Goal: Information Seeking & Learning: Compare options

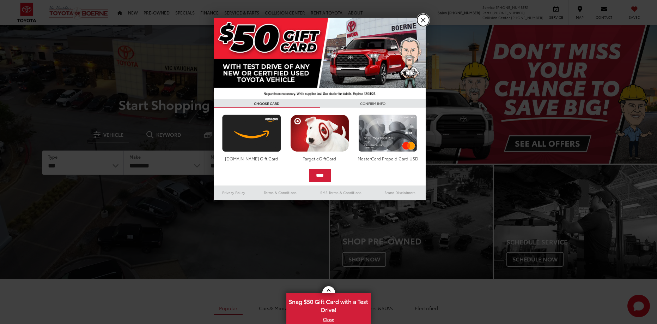
click at [426, 21] on link "X" at bounding box center [423, 20] width 12 height 12
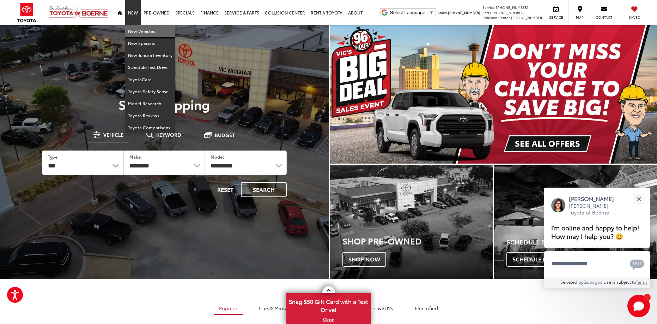
click at [142, 30] on link "New Vehicles" at bounding box center [150, 31] width 50 height 12
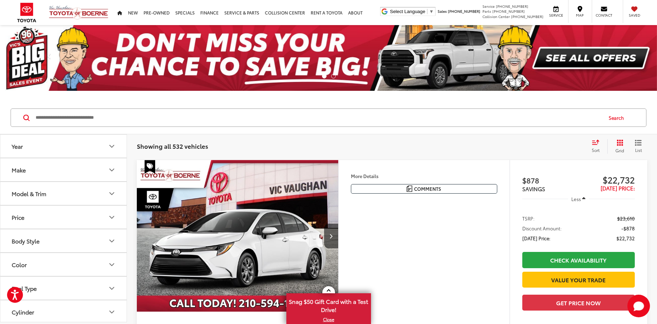
click at [104, 195] on button "Model & Trim" at bounding box center [63, 193] width 127 height 23
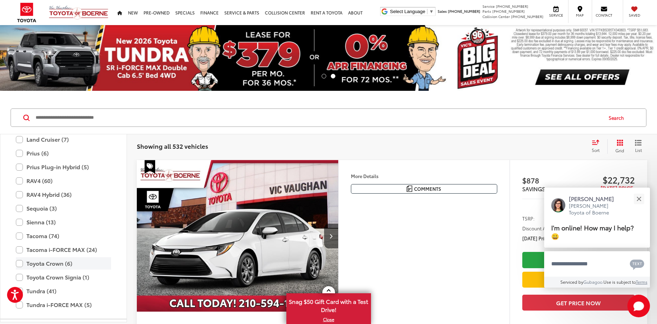
scroll to position [278, 0]
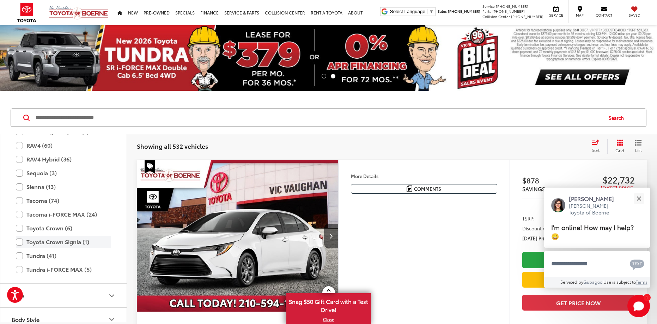
click at [21, 242] on label "Toyota Crown Signia (1)" at bounding box center [63, 241] width 95 height 12
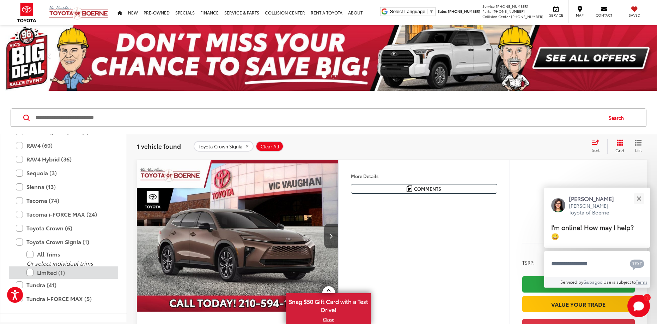
click at [30, 271] on label "Limited (1)" at bounding box center [68, 272] width 85 height 12
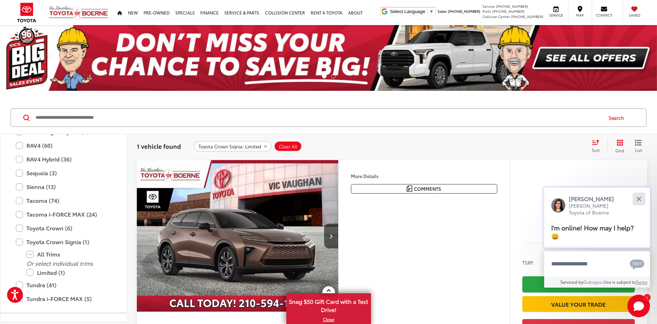
click at [641, 195] on button "Close" at bounding box center [639, 198] width 15 height 15
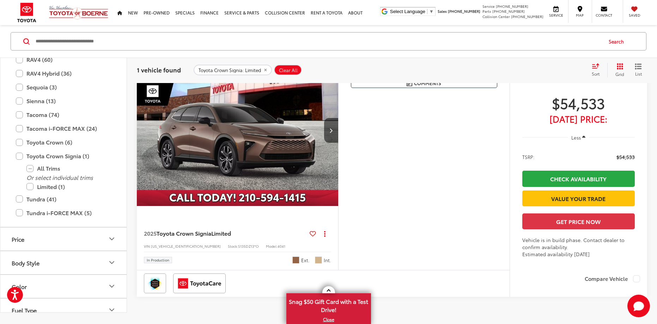
scroll to position [106, 0]
click at [230, 124] on img "2025 Toyota Toyota Crown Signia Limited 0" at bounding box center [238, 130] width 203 height 152
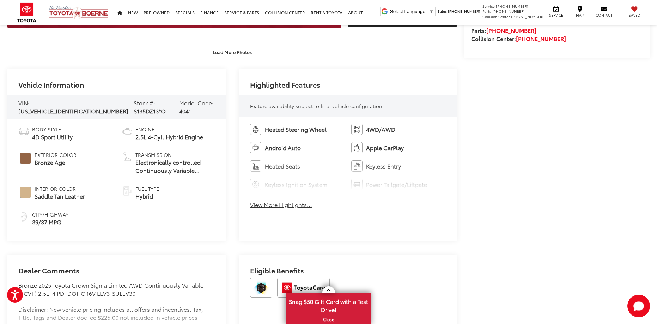
scroll to position [282, 0]
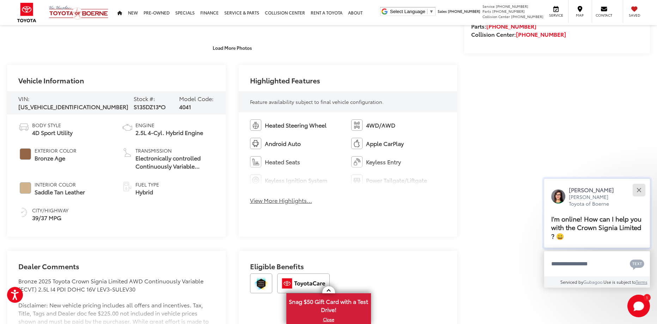
click at [639, 187] on button "Close" at bounding box center [639, 189] width 15 height 15
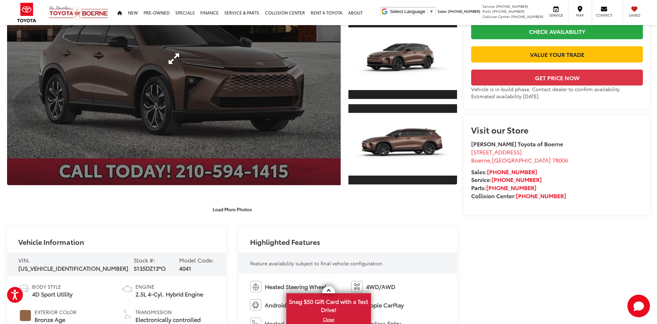
scroll to position [0, 0]
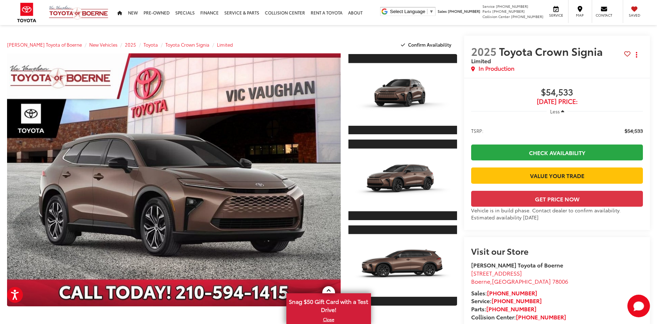
click at [619, 87] on span "$54,533" at bounding box center [557, 92] width 172 height 11
click at [498, 88] on span "$54,533" at bounding box center [557, 92] width 172 height 11
drag, startPoint x: 331, startPoint y: 319, endPoint x: 327, endPoint y: 320, distance: 3.6
click at [327, 320] on link "X" at bounding box center [328, 319] width 83 height 8
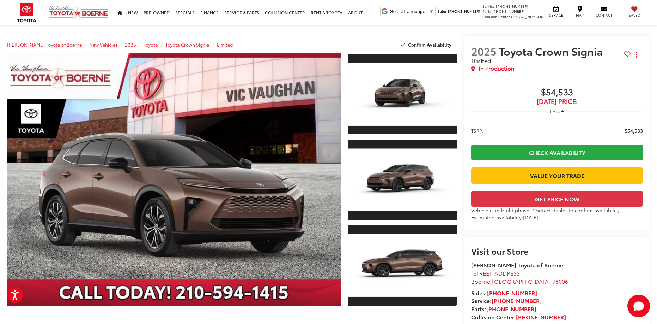
click at [504, 36] on div "2025 Toyota Crown Signia Limited Copy Link Share Print In Production" at bounding box center [557, 57] width 186 height 42
click at [382, 12] on div "Vic Vaughan Toyota of Boerne Select Language ​ ▼ Sales 726-222-1155 Service 726…" at bounding box center [328, 12] width 657 height 25
click at [596, 253] on section "2025 Toyota Crown Signia Limited Copy Link Share Print In Production Buy $54,53…" at bounding box center [557, 186] width 186 height 300
click at [596, 251] on section "2025 Toyota Crown Signia Limited Copy Link Share Print In Production Buy $54,53…" at bounding box center [557, 186] width 186 height 300
click at [516, 87] on span "$54,533" at bounding box center [557, 92] width 172 height 11
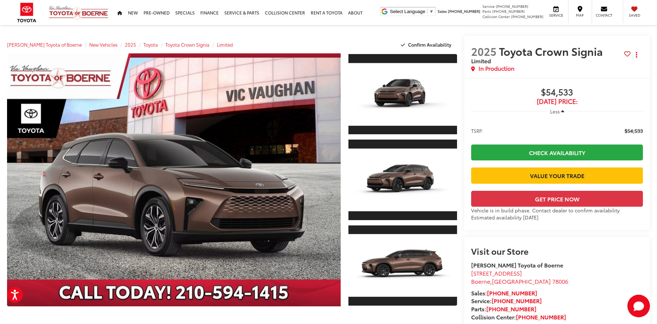
drag, startPoint x: 468, startPoint y: 28, endPoint x: 509, endPoint y: -2, distance: 50.8
drag, startPoint x: 475, startPoint y: 32, endPoint x: 520, endPoint y: -25, distance: 72.9
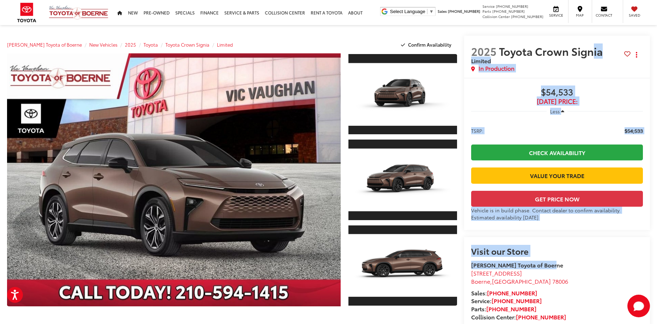
drag, startPoint x: 582, startPoint y: 34, endPoint x: 607, endPoint y: 247, distance: 214.3
click at [617, 250] on section "2025 Toyota Crown Signia Limited Copy Link Share Print In Production Buy $54,53…" at bounding box center [557, 186] width 186 height 300
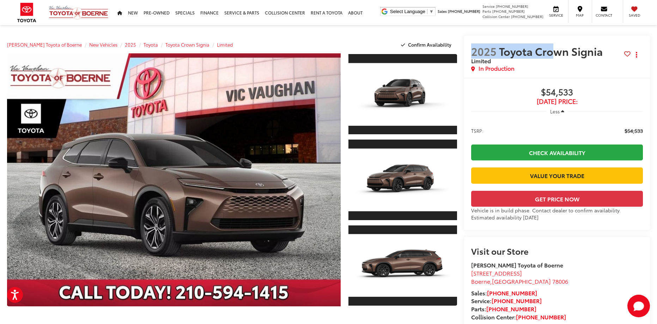
drag, startPoint x: 461, startPoint y: 30, endPoint x: 546, endPoint y: -34, distance: 107.1
drag, startPoint x: 560, startPoint y: 31, endPoint x: 563, endPoint y: 26, distance: 5.4
click at [556, 36] on div "2025 Toyota Crown Signia Limited Copy Link Share Print In Production" at bounding box center [557, 57] width 186 height 42
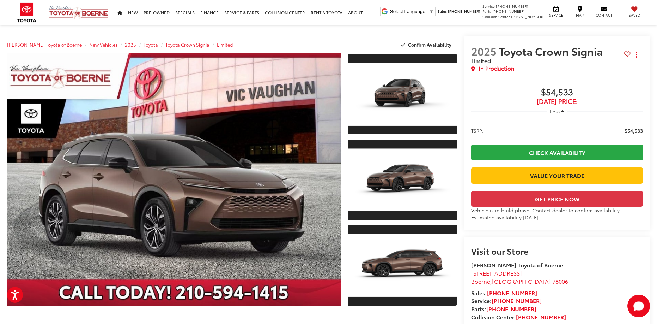
drag, startPoint x: 285, startPoint y: 35, endPoint x: 287, endPoint y: 30, distance: 5.6
click at [564, 252] on section "2025 Toyota Crown Signia Limited Copy Link Share Print In Production Buy $54,53…" at bounding box center [557, 186] width 186 height 300
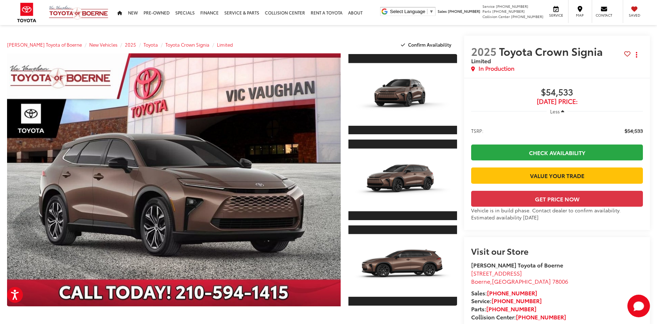
drag, startPoint x: 544, startPoint y: 236, endPoint x: 476, endPoint y: 232, distance: 68.3
click at [476, 221] on div "Vehicle is in build phase. Contact dealer to confirm availability. Estimated av…" at bounding box center [557, 213] width 172 height 14
click at [558, 221] on div "Vehicle is in build phase. Contact dealer to confirm availability. Estimated av…" at bounding box center [557, 213] width 172 height 14
click at [548, 230] on div "Buy $54,533 Today's Price: Less TSRP: $54,533 Check Availability Value Your Tra…" at bounding box center [557, 154] width 186 height 152
click at [70, 10] on img at bounding box center [79, 12] width 60 height 14
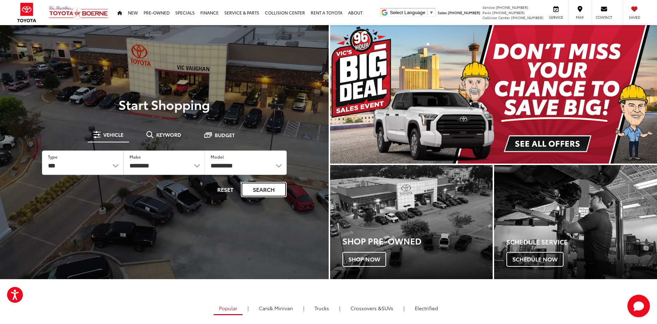
click at [270, 187] on button "Search" at bounding box center [264, 189] width 46 height 15
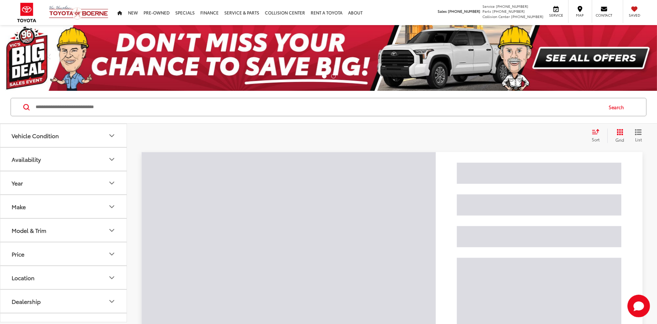
click at [97, 109] on input "Search by Make, Model, or Keyword" at bounding box center [318, 106] width 567 height 17
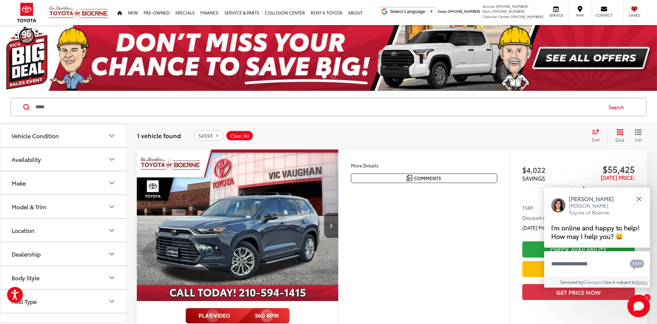
click at [367, 109] on input "*****" at bounding box center [318, 106] width 567 height 17
type input "*"
paste input "**********"
type input "**********"
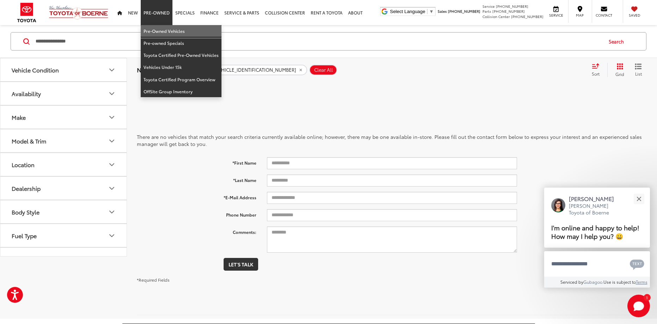
click at [166, 29] on link "Pre-Owned Vehicles" at bounding box center [181, 31] width 81 height 12
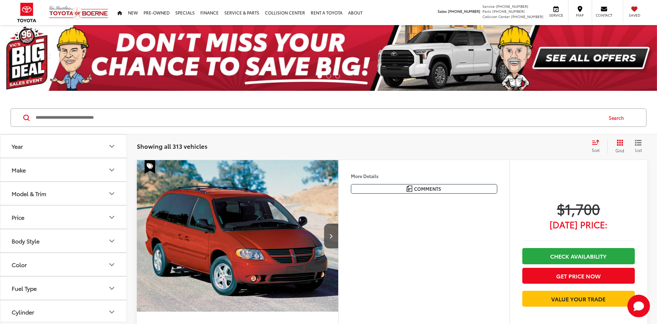
click at [94, 174] on button "Make" at bounding box center [63, 169] width 127 height 23
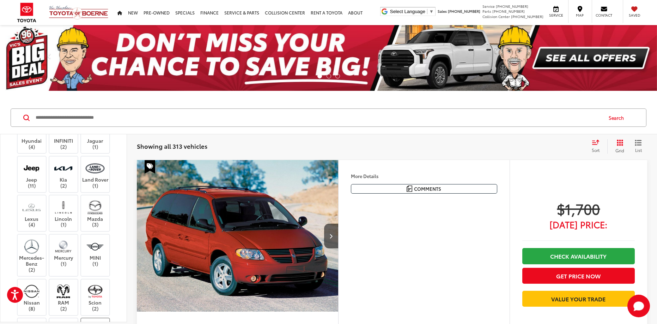
scroll to position [318, 0]
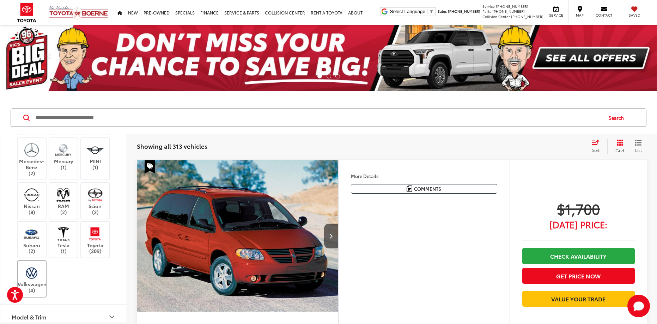
click at [24, 264] on img at bounding box center [31, 272] width 19 height 17
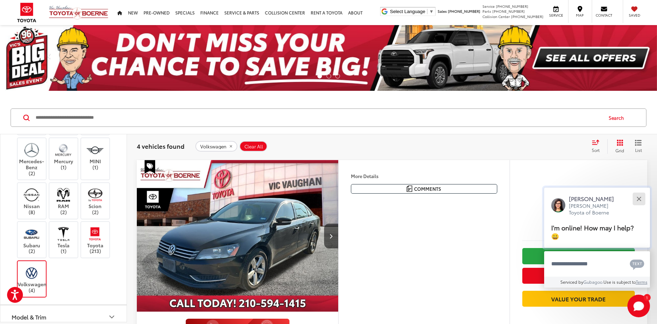
click at [642, 199] on button "Close" at bounding box center [639, 198] width 15 height 15
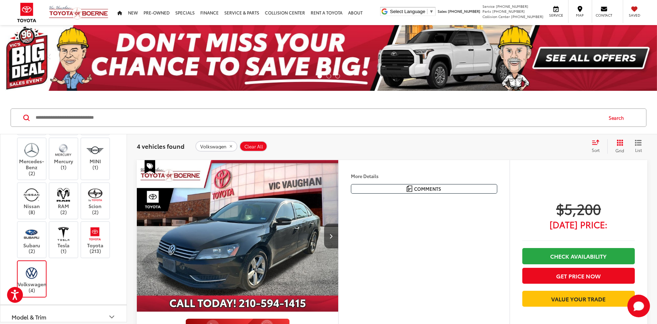
click at [481, 144] on div "Volkswagen Clear All + 0" at bounding box center [391, 146] width 390 height 11
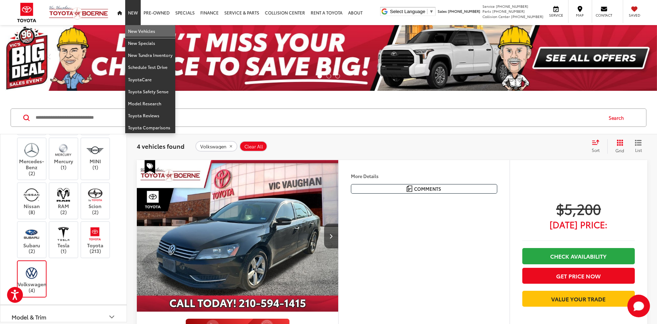
click at [146, 29] on link "New Vehicles" at bounding box center [150, 31] width 50 height 12
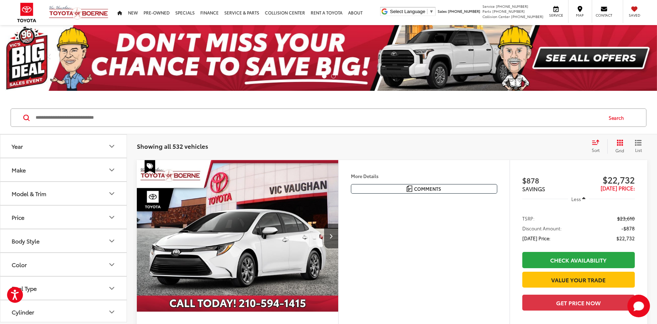
click at [68, 216] on button "Price" at bounding box center [63, 216] width 127 height 23
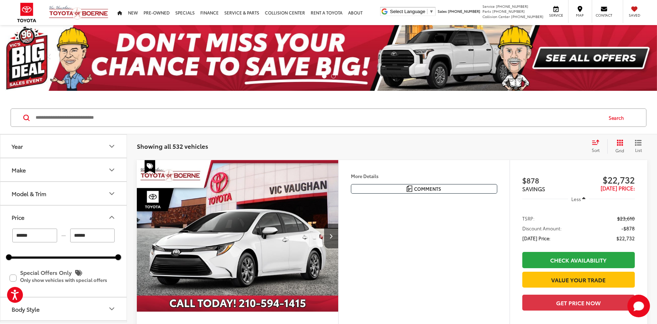
click at [68, 216] on button "Price" at bounding box center [63, 216] width 127 height 23
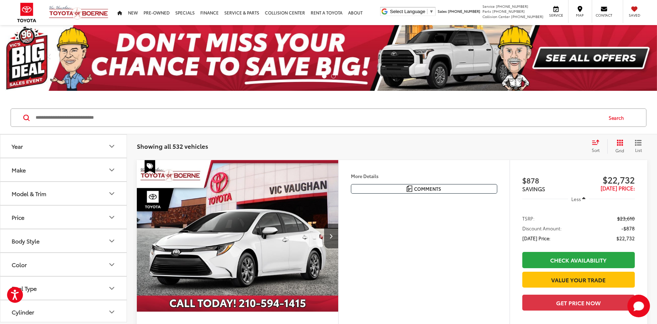
click at [106, 193] on button "Model & Trim" at bounding box center [63, 193] width 127 height 23
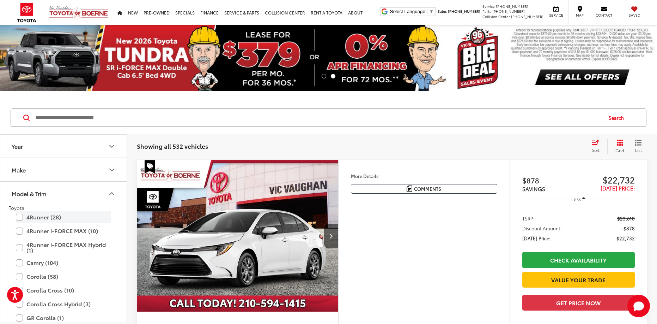
click at [55, 216] on label "4Runner (28)" at bounding box center [63, 217] width 95 height 12
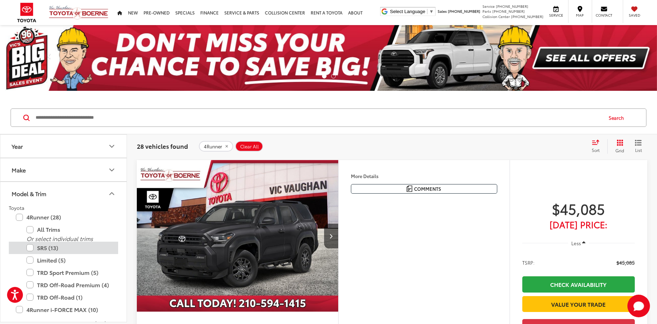
click at [28, 247] on label "SR5 (13)" at bounding box center [68, 247] width 85 height 12
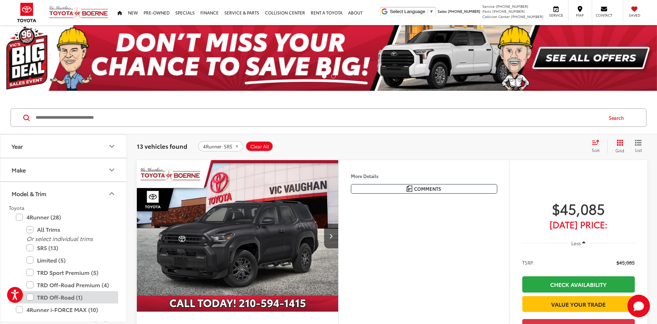
click at [29, 296] on label "TRD Off-Road (1)" at bounding box center [68, 297] width 85 height 12
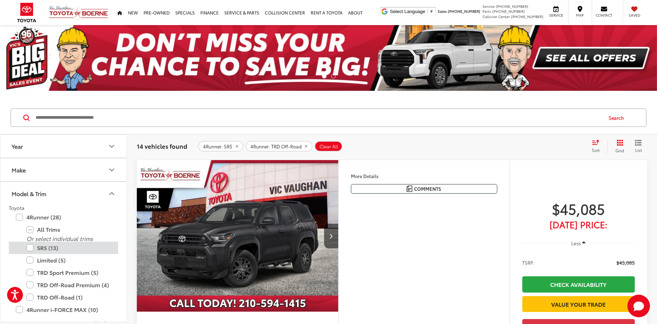
click at [29, 246] on label "SR5 (13)" at bounding box center [68, 247] width 85 height 12
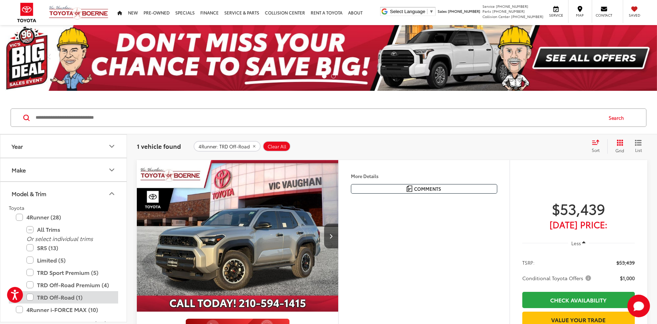
click at [30, 297] on label "TRD Off-Road (1)" at bounding box center [68, 297] width 85 height 12
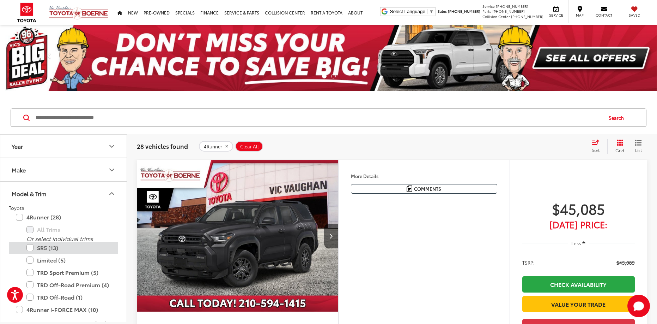
click at [30, 249] on label "SR5 (13)" at bounding box center [68, 247] width 85 height 12
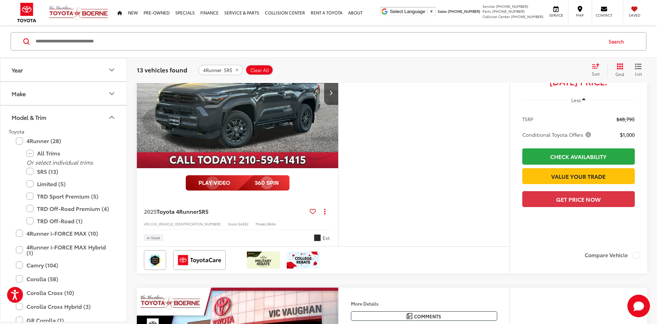
scroll to position [671, 0]
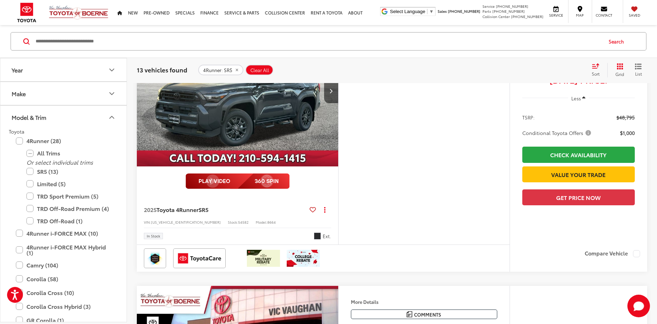
click at [247, 114] on img "2025 Toyota 4Runner SR5 0" at bounding box center [238, 91] width 203 height 152
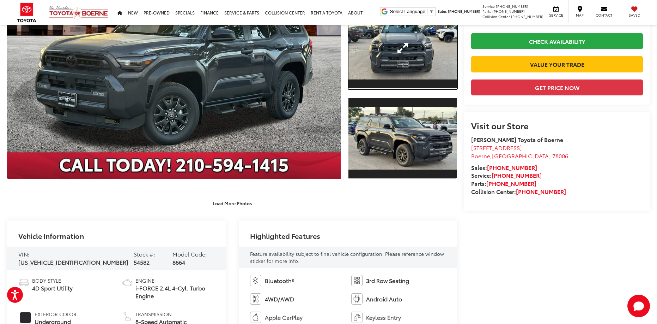
click at [398, 66] on link "Expand Photo 1" at bounding box center [403, 48] width 109 height 82
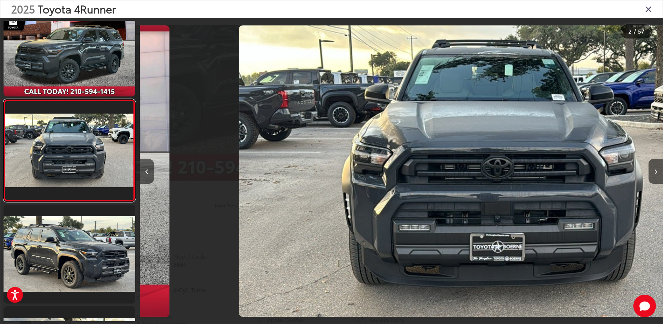
scroll to position [0, 523]
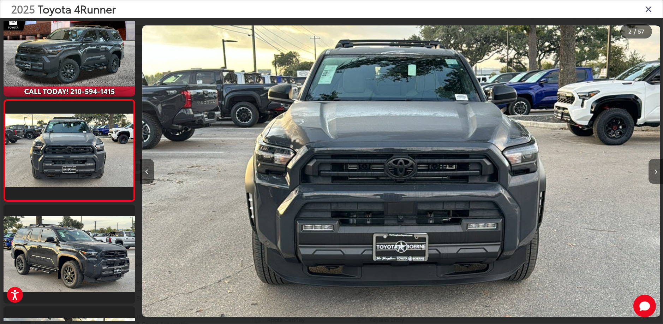
click at [656, 170] on icon "Next image" at bounding box center [655, 171] width 3 height 5
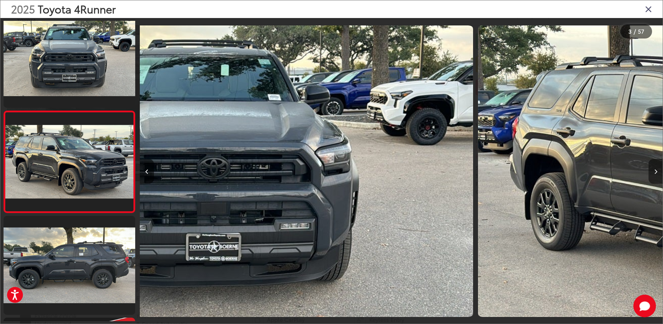
scroll to position [125, 0]
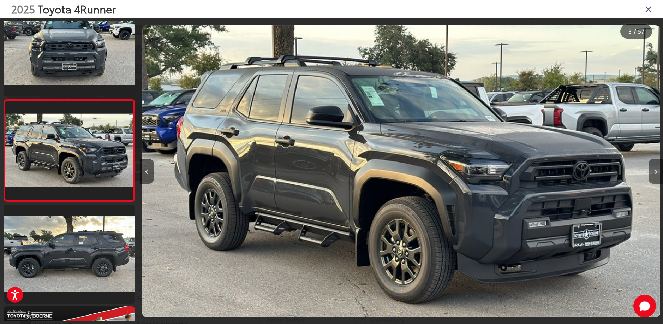
click at [656, 170] on icon "Next image" at bounding box center [655, 171] width 3 height 5
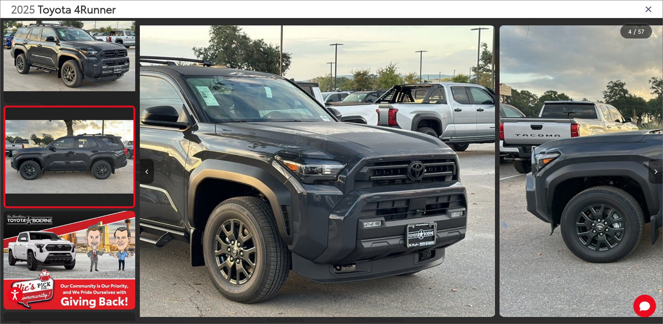
scroll to position [227, 0]
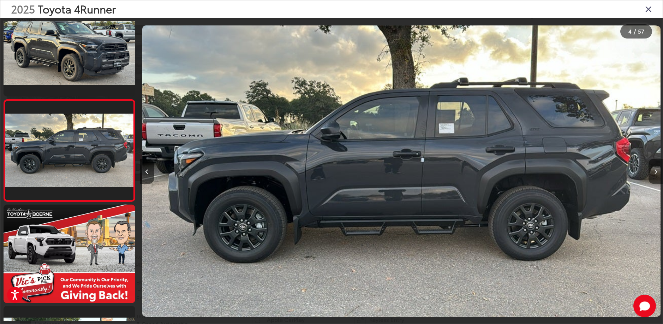
click at [656, 170] on icon "Next image" at bounding box center [655, 171] width 3 height 5
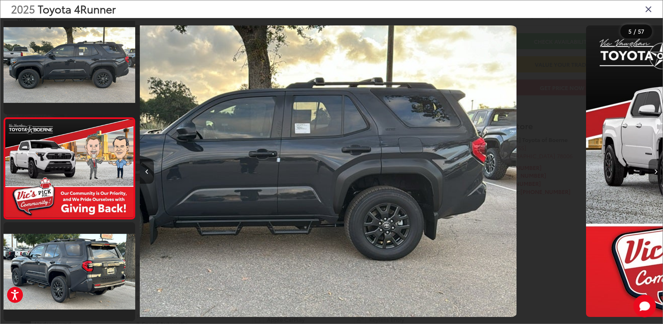
scroll to position [329, 0]
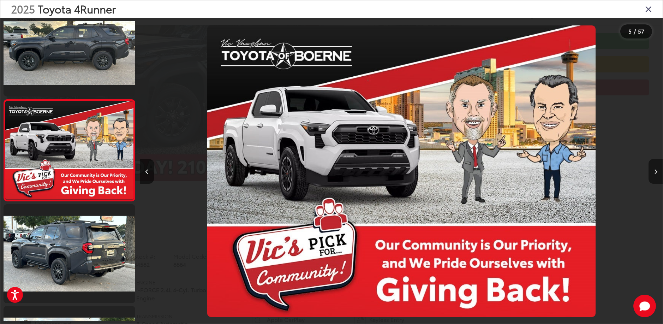
click at [656, 170] on icon "Next image" at bounding box center [655, 171] width 3 height 5
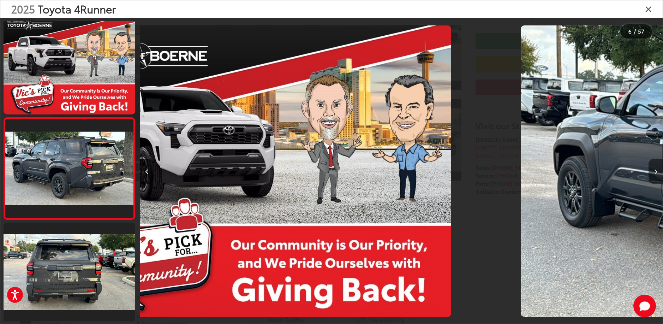
scroll to position [430, 0]
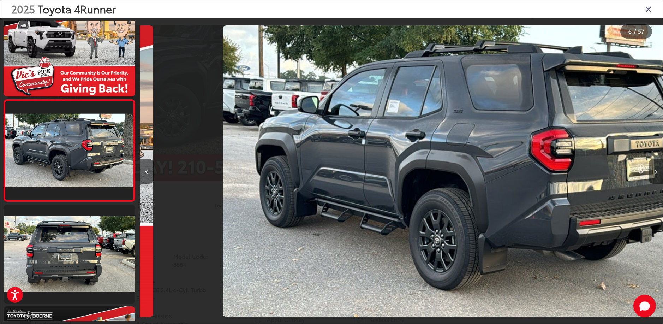
click at [656, 170] on icon "Next image" at bounding box center [655, 171] width 3 height 5
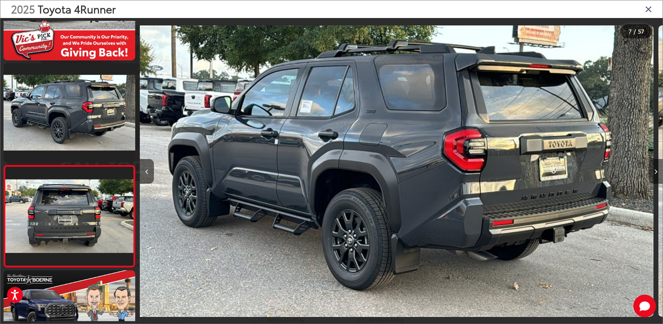
scroll to position [531, 0]
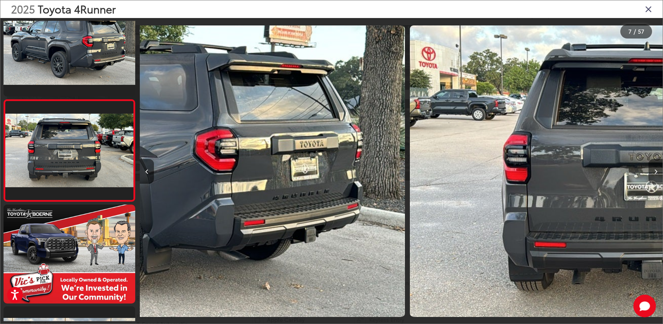
click at [656, 170] on icon "Next image" at bounding box center [655, 171] width 3 height 5
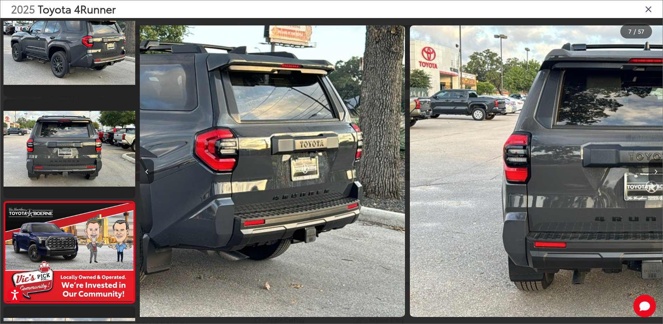
scroll to position [0, 3047]
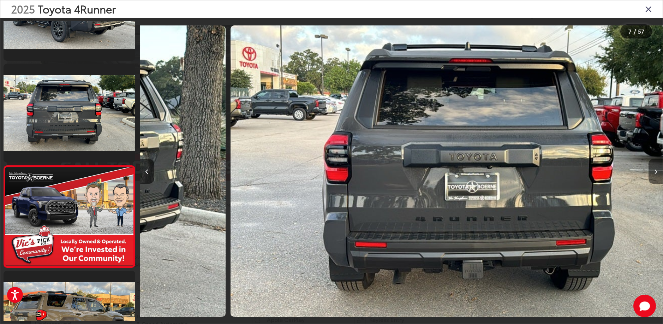
click at [656, 170] on icon "Next image" at bounding box center [655, 171] width 3 height 5
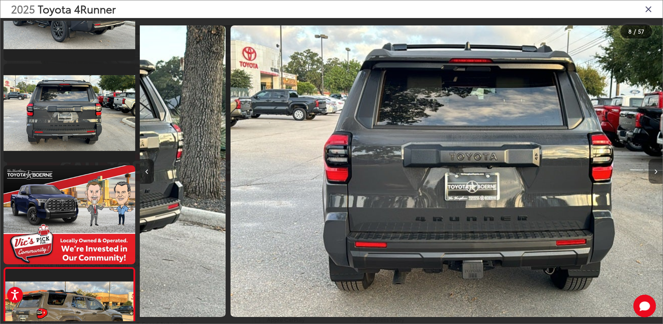
scroll to position [0, 3288]
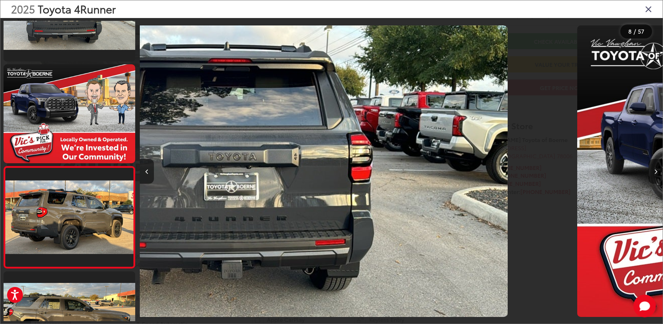
click at [656, 170] on icon "Next image" at bounding box center [655, 171] width 3 height 5
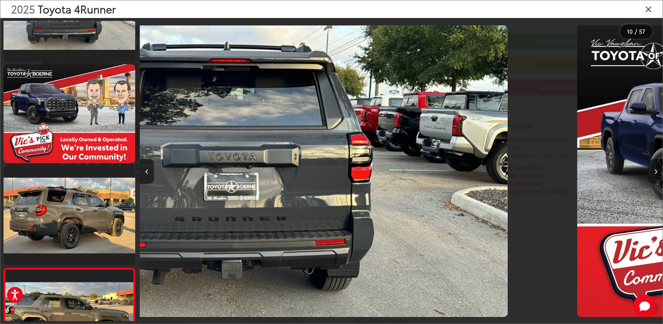
scroll to position [0, 3479]
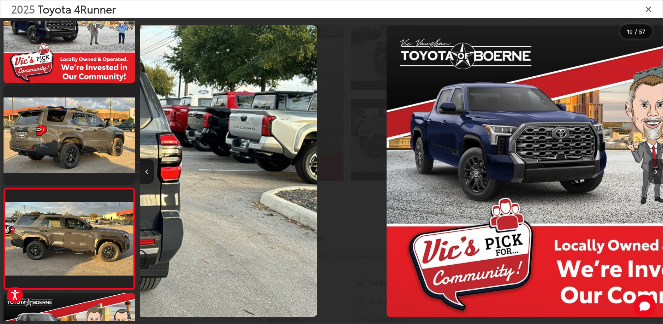
click at [656, 170] on icon "Next image" at bounding box center [655, 171] width 3 height 5
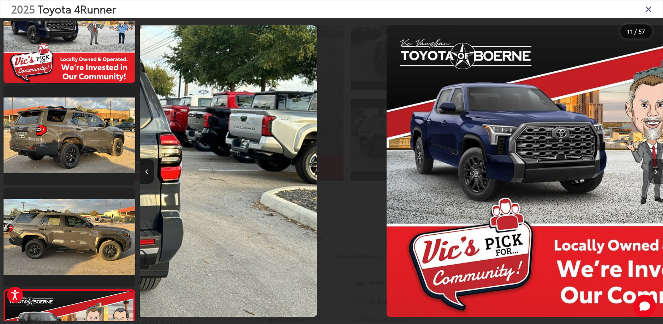
scroll to position [0, 0]
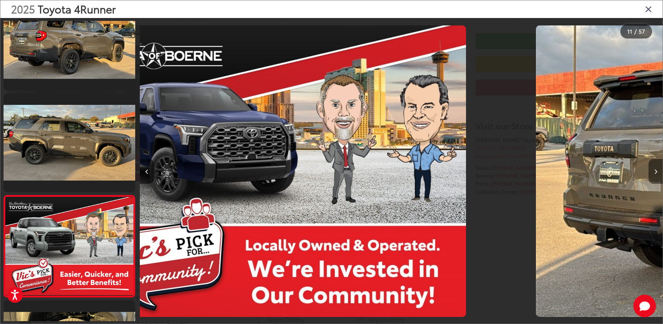
click at [656, 170] on icon "Next image" at bounding box center [655, 171] width 3 height 5
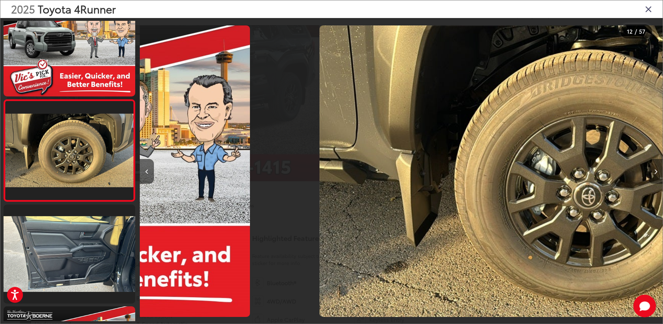
click at [656, 170] on icon "Next image" at bounding box center [655, 171] width 3 height 5
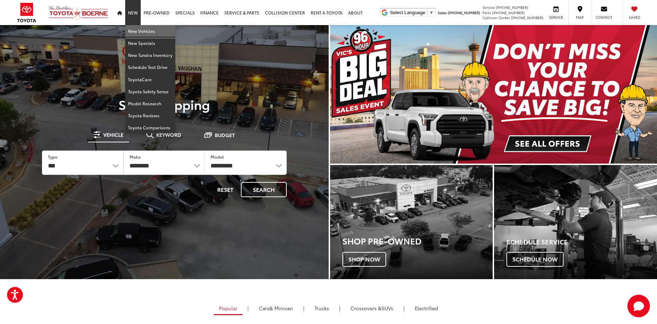
drag, startPoint x: 148, startPoint y: 29, endPoint x: 295, endPoint y: 77, distance: 154.8
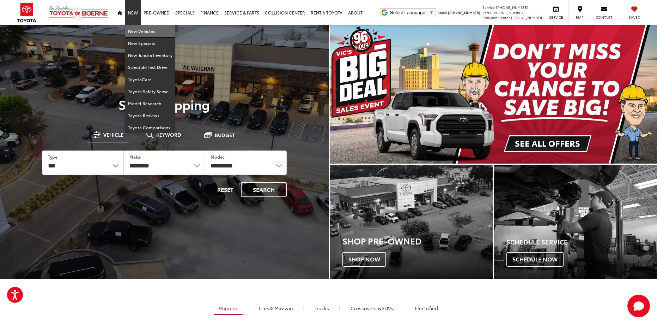
click at [148, 29] on link "New Vehicles" at bounding box center [150, 31] width 50 height 12
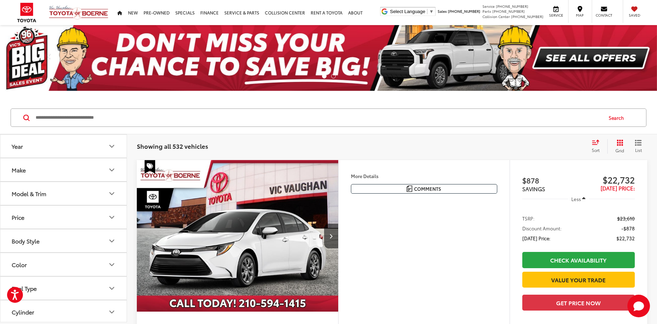
click at [86, 190] on button "Model & Trim" at bounding box center [63, 193] width 127 height 23
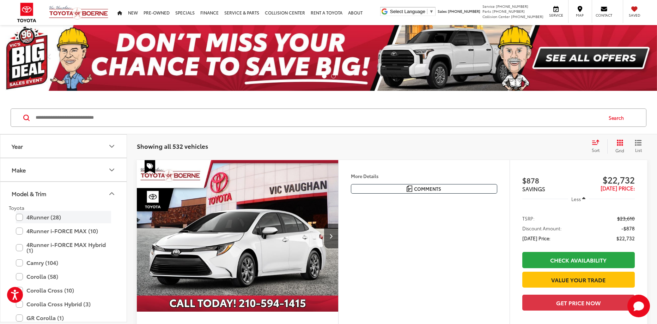
click at [47, 216] on label "4Runner (28)" at bounding box center [63, 217] width 95 height 12
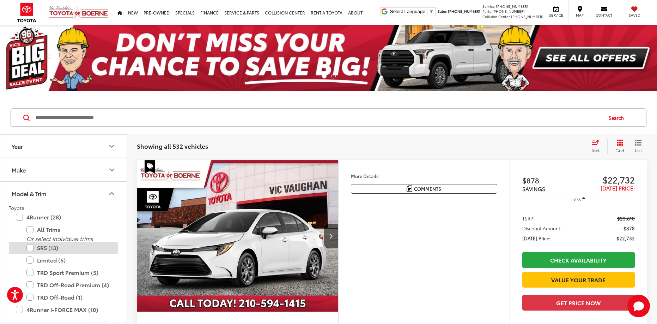
click at [34, 246] on label "SR5 (13)" at bounding box center [68, 247] width 85 height 12
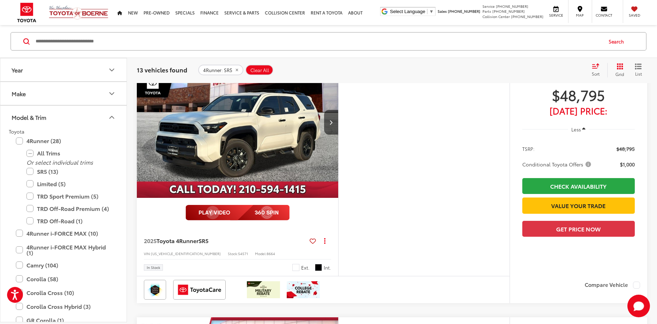
scroll to position [953, 0]
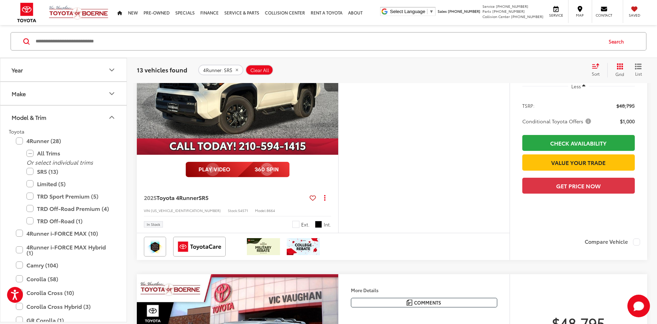
click at [256, 101] on img "2025 Toyota 4Runner SR5 0" at bounding box center [238, 79] width 203 height 152
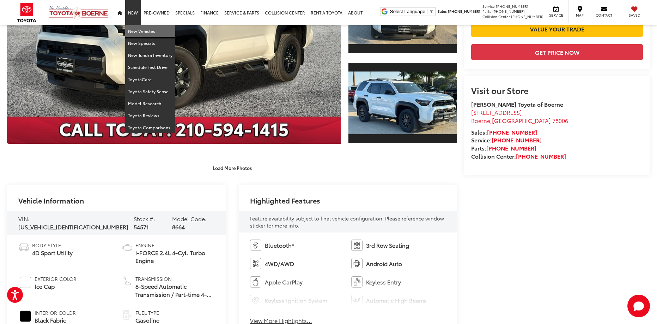
drag, startPoint x: 143, startPoint y: 30, endPoint x: 232, endPoint y: 49, distance: 90.5
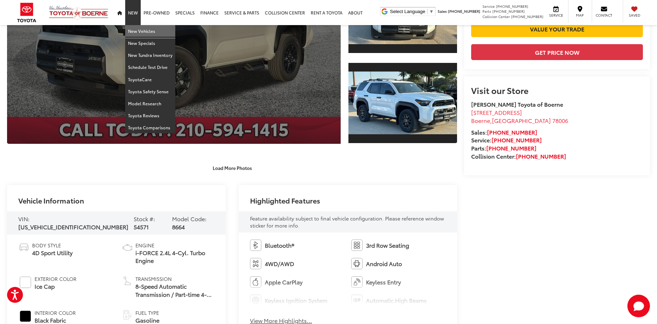
click at [143, 30] on link "New Vehicles" at bounding box center [150, 31] width 50 height 12
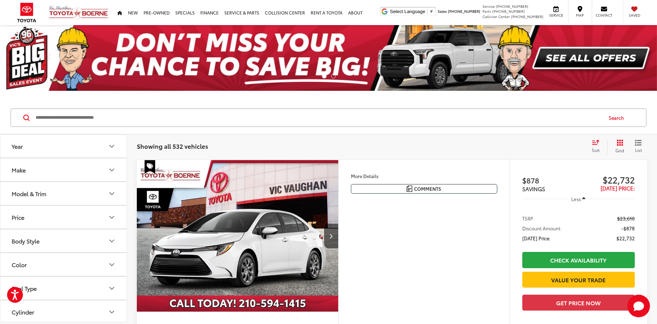
click at [81, 191] on button "Model & Trim" at bounding box center [63, 193] width 127 height 23
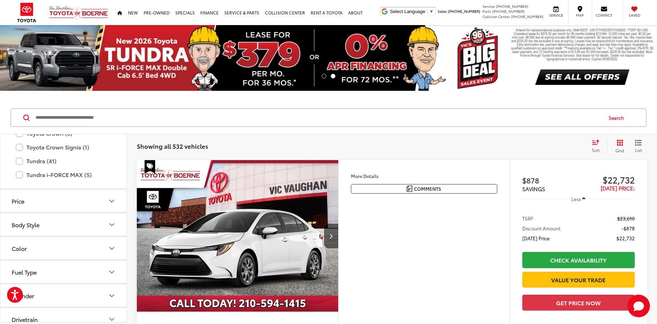
scroll to position [278, 0]
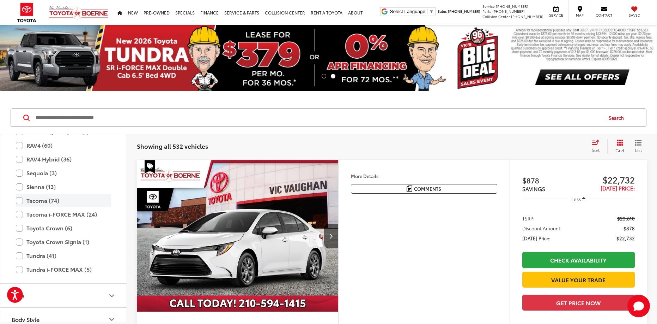
click at [21, 198] on label "Tacoma (74)" at bounding box center [63, 200] width 95 height 12
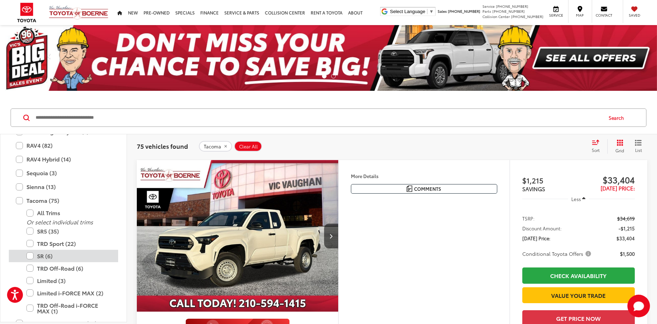
click at [32, 254] on label "SR (6)" at bounding box center [68, 256] width 85 height 12
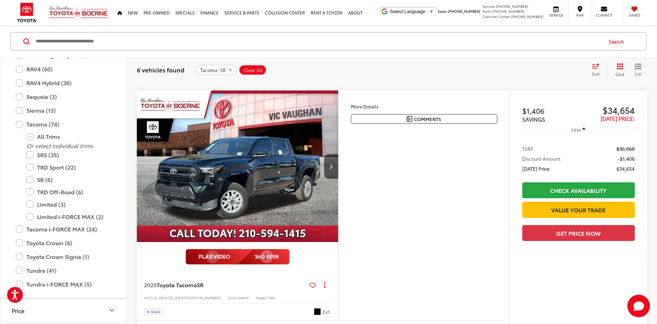
scroll to position [847, 0]
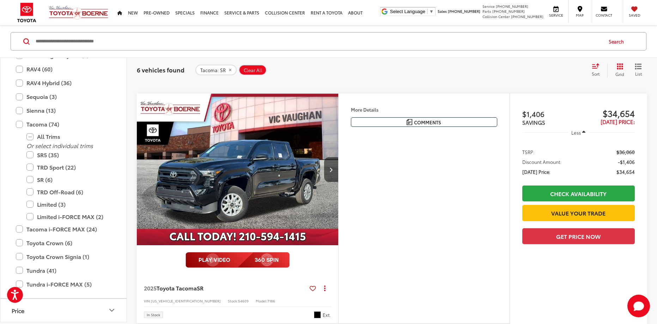
click at [251, 151] on img "2025 Toyota Tacoma SR 0" at bounding box center [238, 170] width 203 height 152
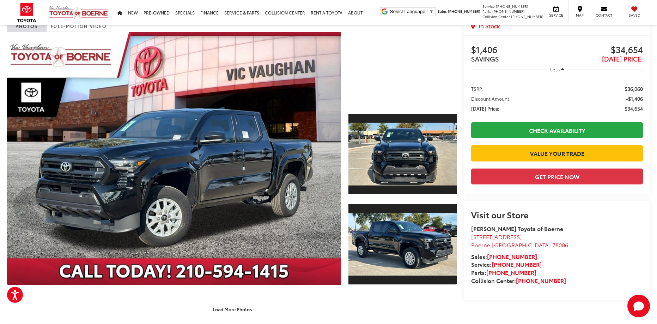
click at [575, 86] on li "TSRP: $36,060" at bounding box center [557, 88] width 172 height 7
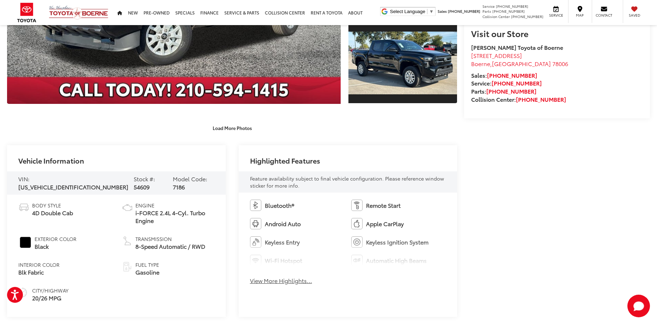
scroll to position [141, 0]
